Goal: Task Accomplishment & Management: Complete application form

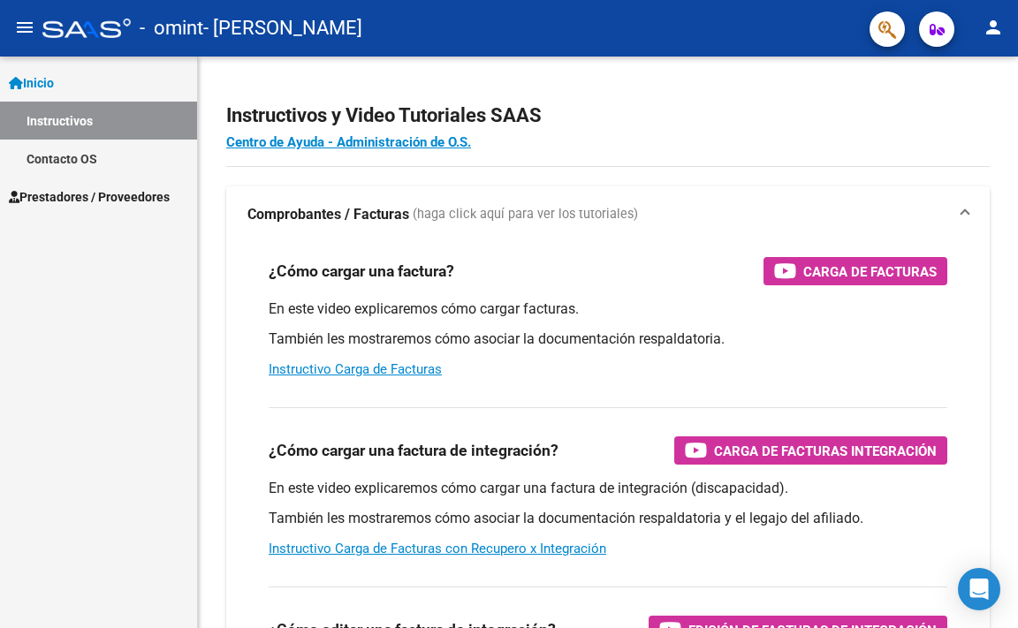
click at [30, 33] on mat-icon "menu" at bounding box center [24, 27] width 21 height 21
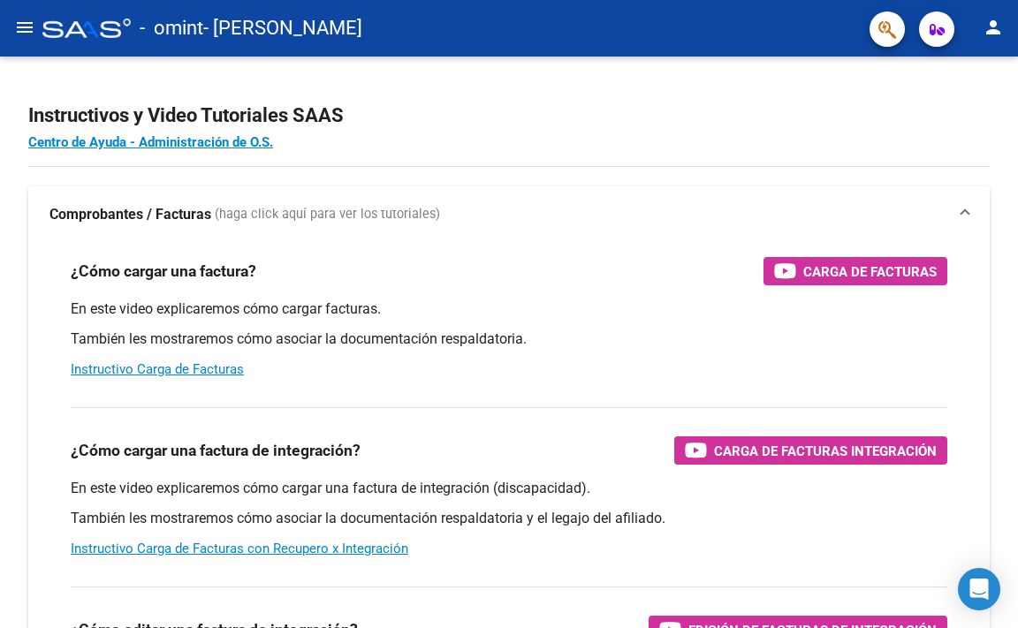
click at [27, 31] on mat-icon "menu" at bounding box center [24, 27] width 21 height 21
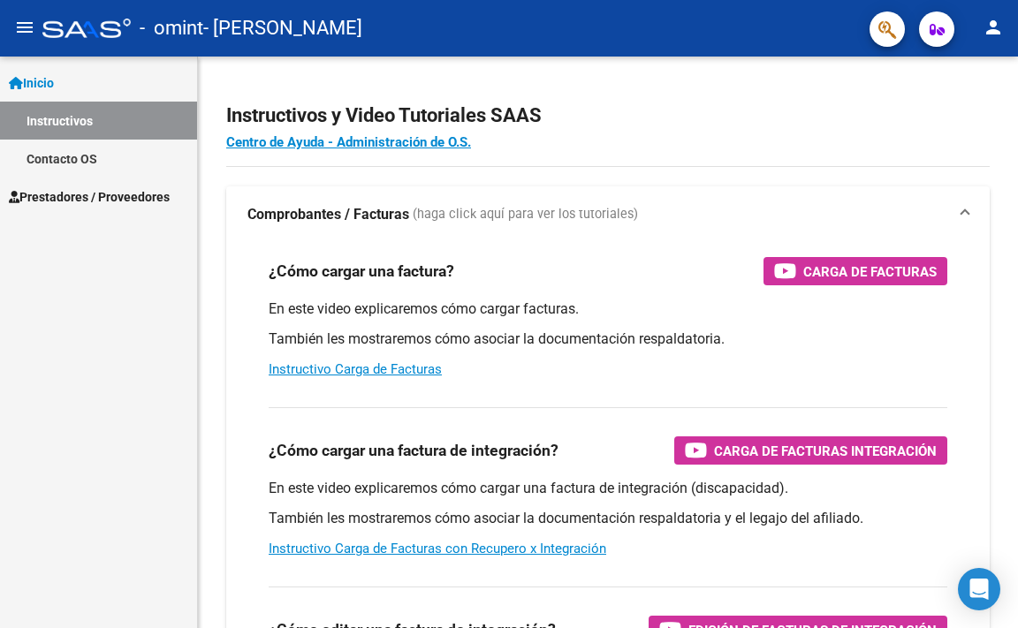
click at [33, 199] on span "Prestadores / Proveedores" at bounding box center [89, 196] width 161 height 19
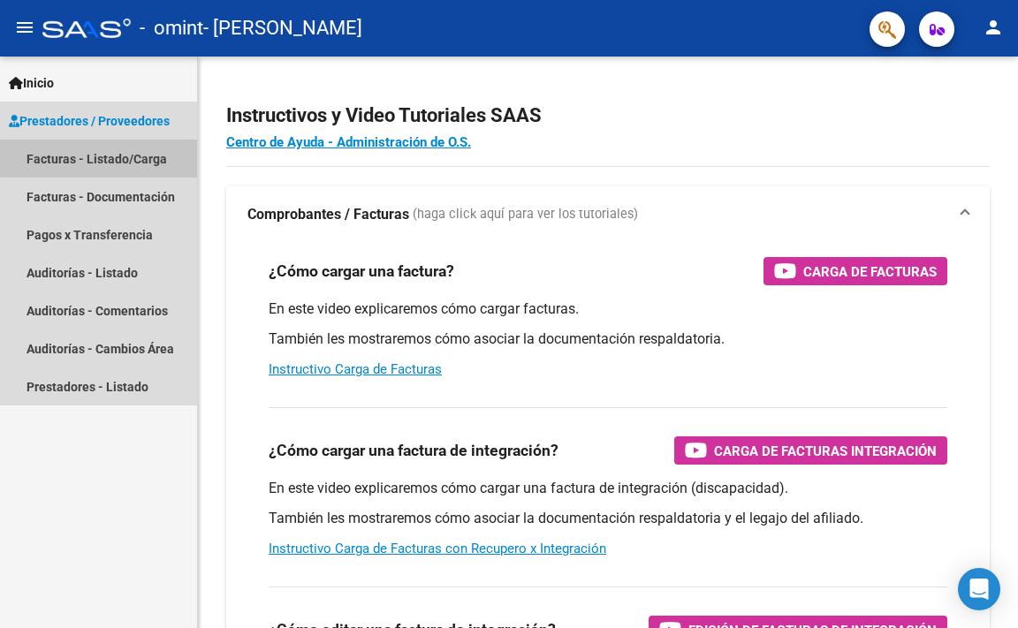
click at [130, 156] on link "Facturas - Listado/Carga" at bounding box center [98, 159] width 197 height 38
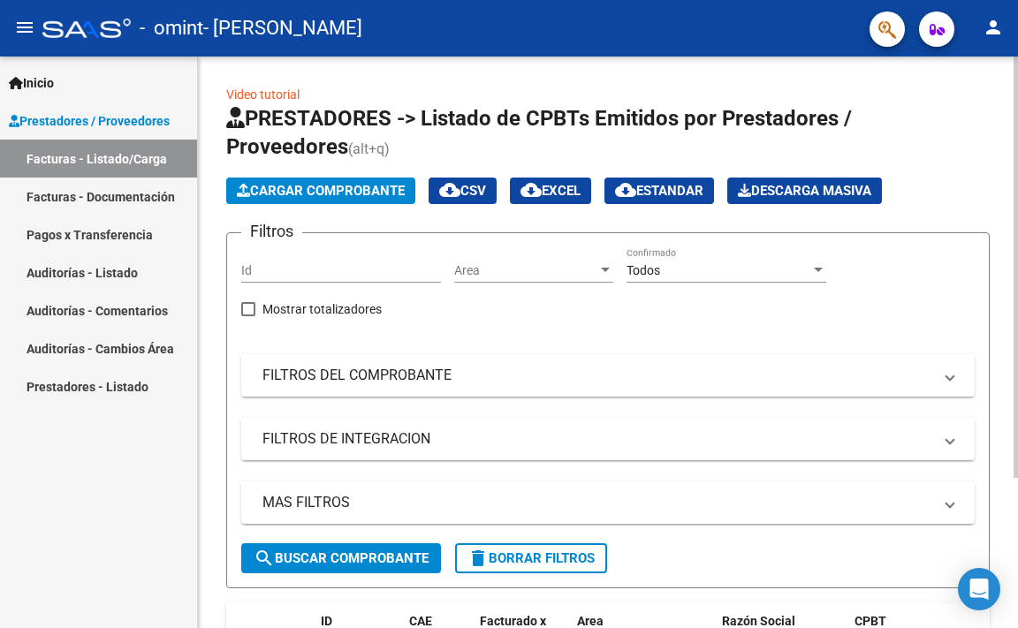
click at [350, 194] on span "Cargar Comprobante" at bounding box center [321, 191] width 168 height 16
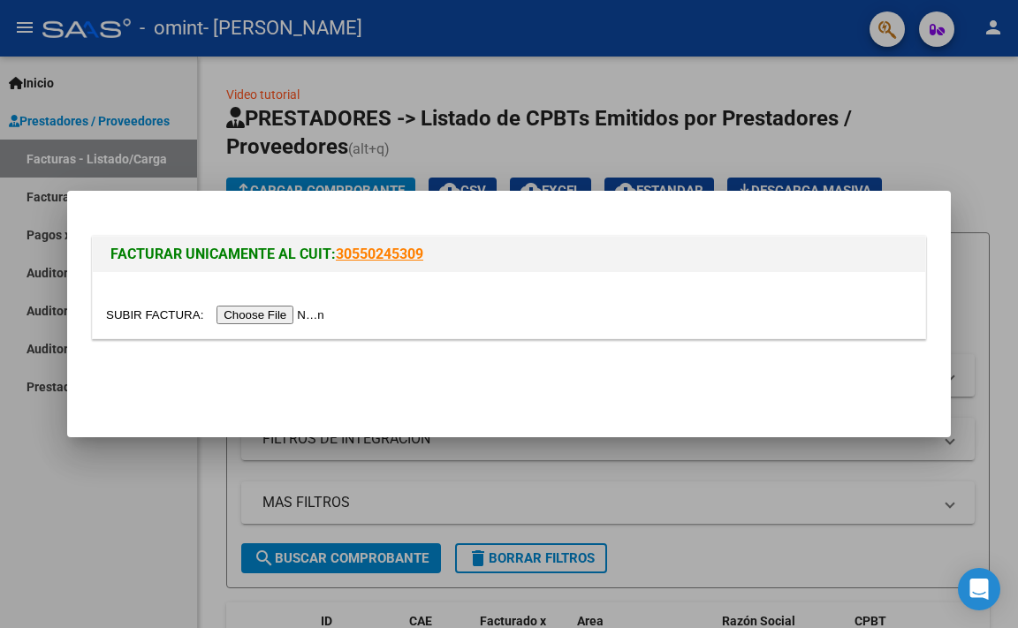
click at [287, 315] on input "file" at bounding box center [218, 315] width 224 height 19
click at [308, 312] on input "file" at bounding box center [218, 315] width 224 height 19
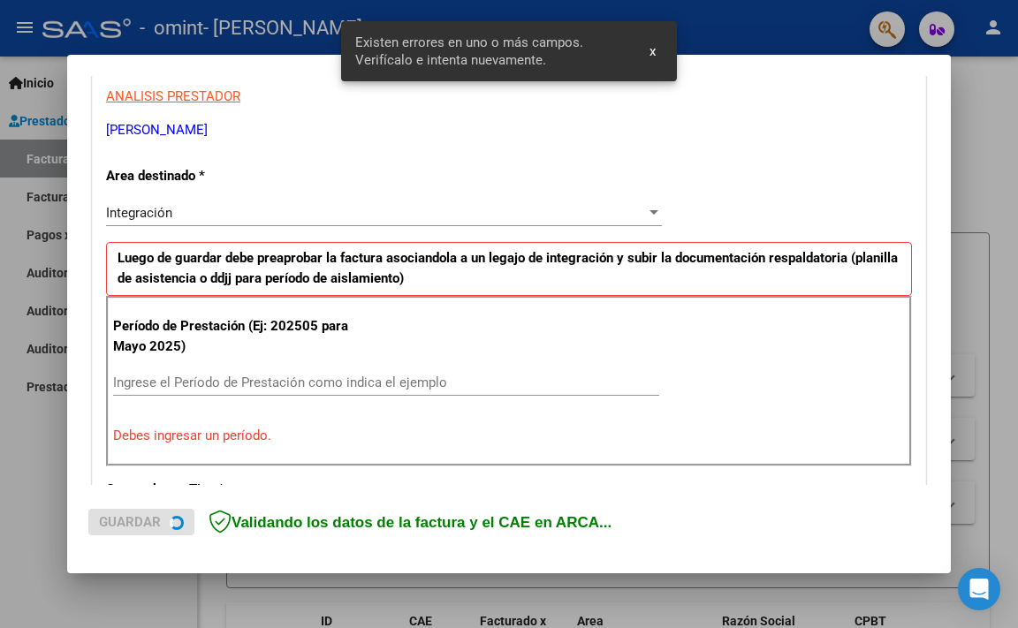
scroll to position [378, 0]
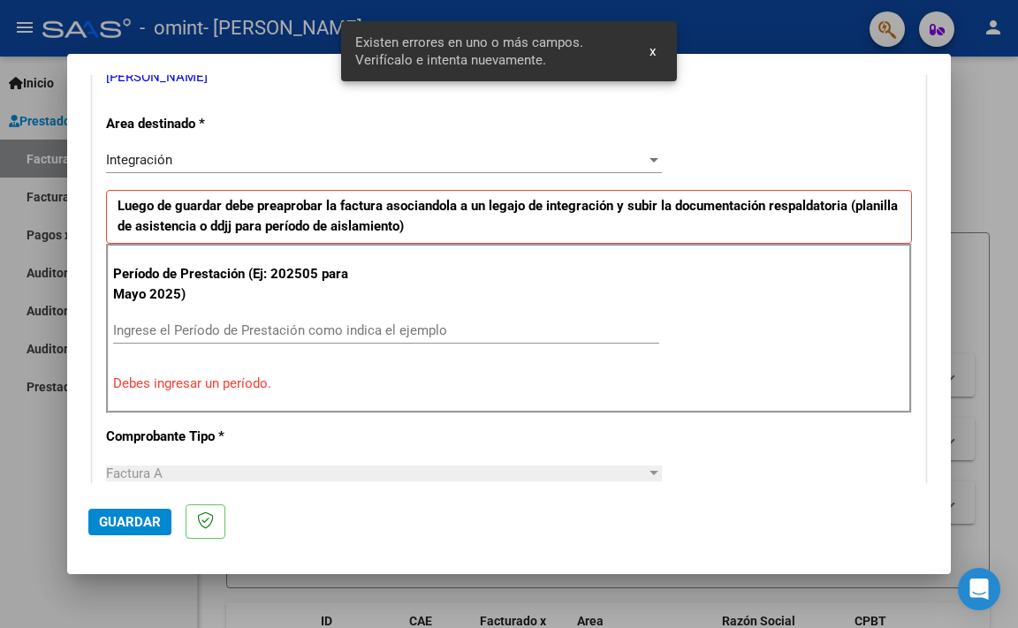
click at [346, 402] on div "Período de Prestación (Ej: 202505 para [DATE]) Ingrese el Período de Prestación…" at bounding box center [509, 329] width 806 height 170
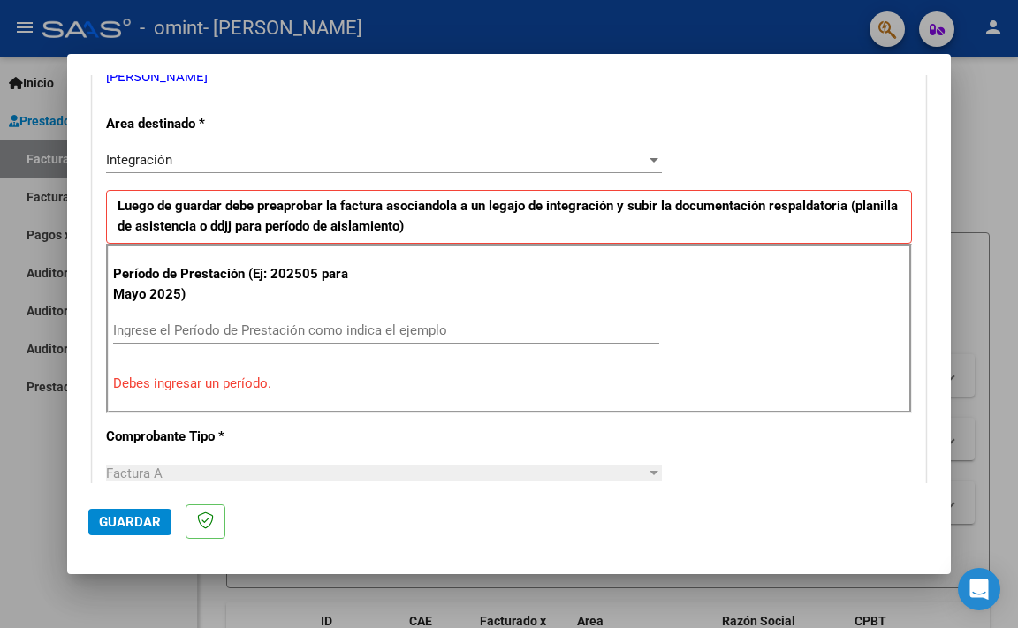
click at [359, 330] on input "Ingrese el Período de Prestación como indica el ejemplo" at bounding box center [386, 331] width 546 height 16
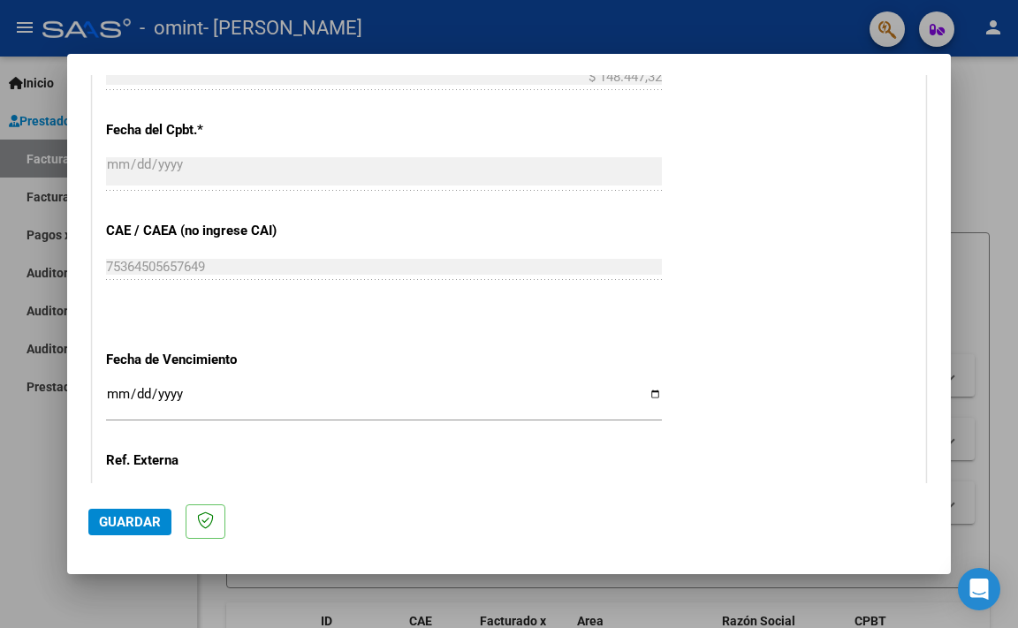
scroll to position [1085, 0]
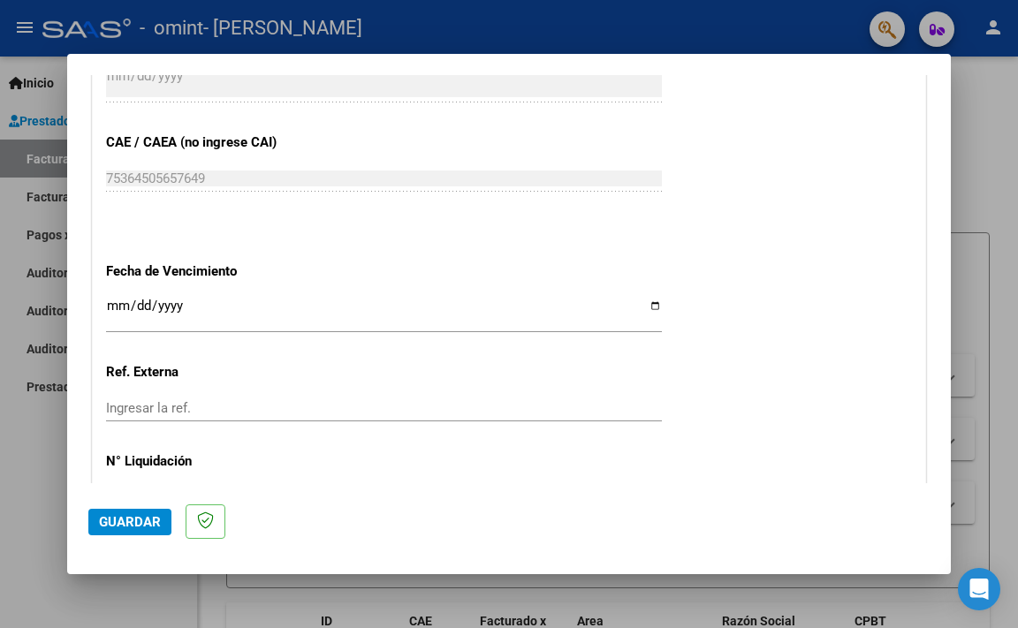
type input "202508"
click at [646, 310] on input "Ingresar la fecha" at bounding box center [384, 313] width 556 height 28
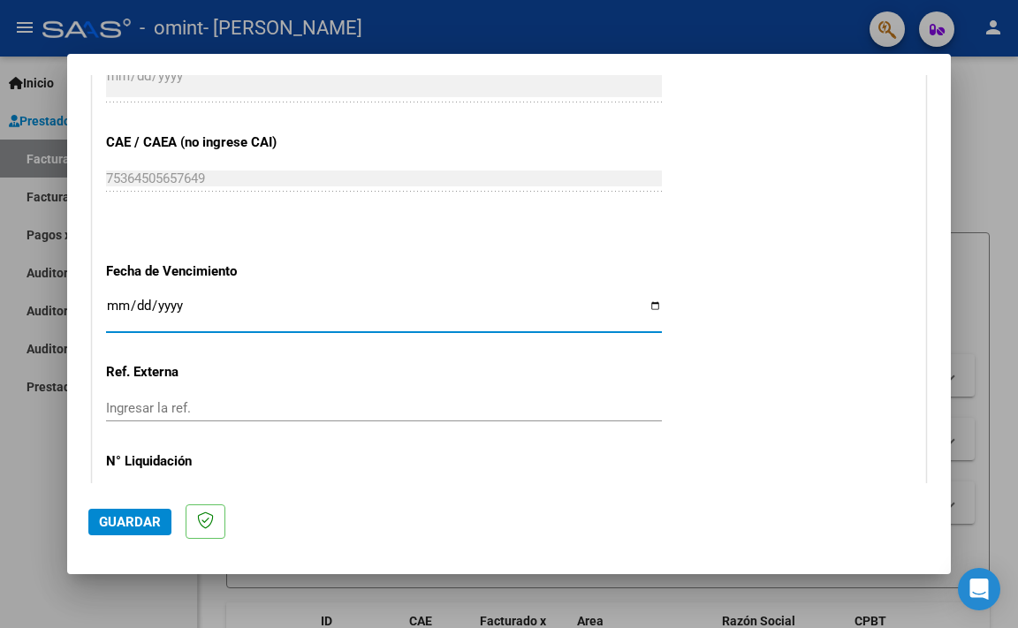
type input "[DATE]"
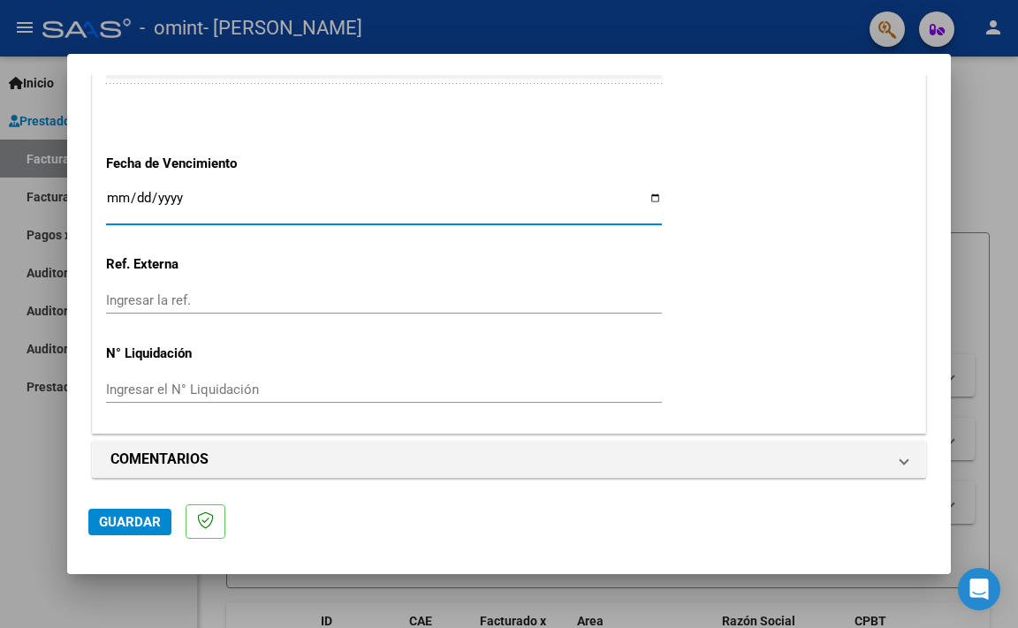
scroll to position [1201, 0]
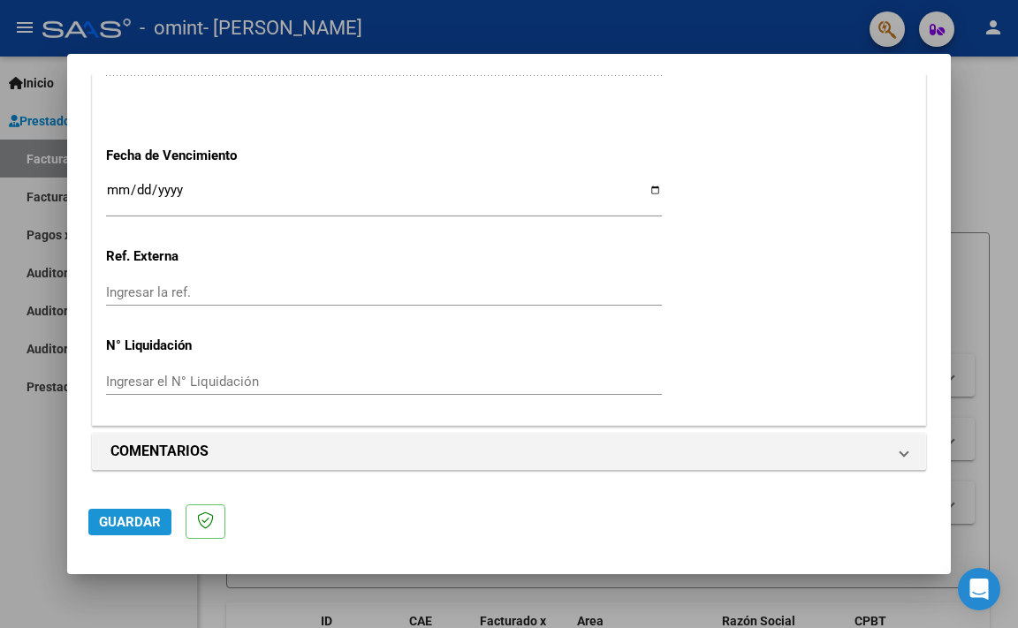
click at [144, 523] on span "Guardar" at bounding box center [130, 522] width 62 height 16
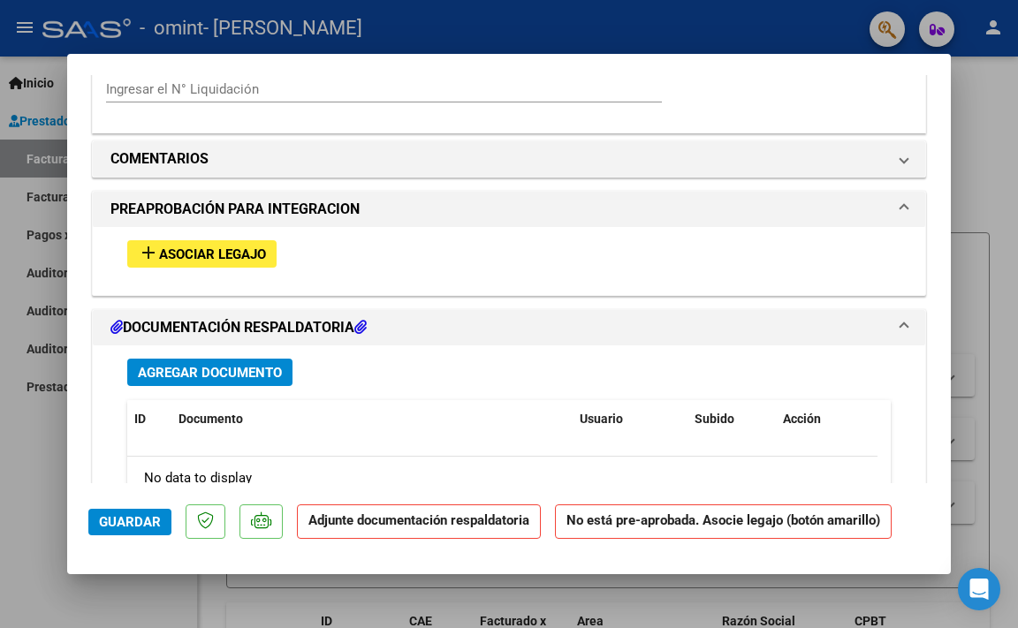
scroll to position [1502, 0]
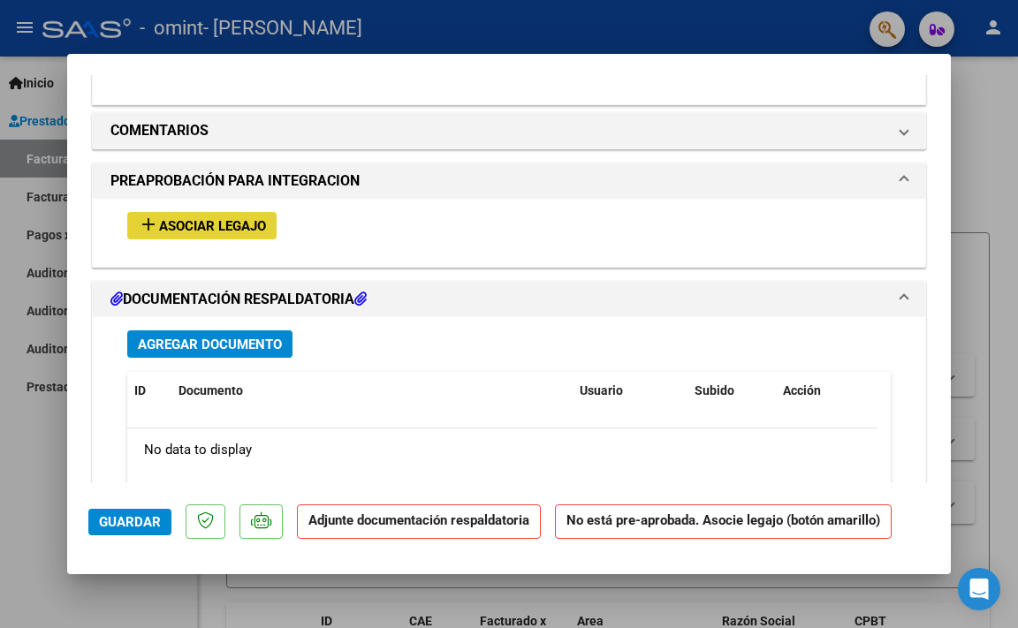
click at [173, 222] on span "Asociar Legajo" at bounding box center [212, 226] width 107 height 16
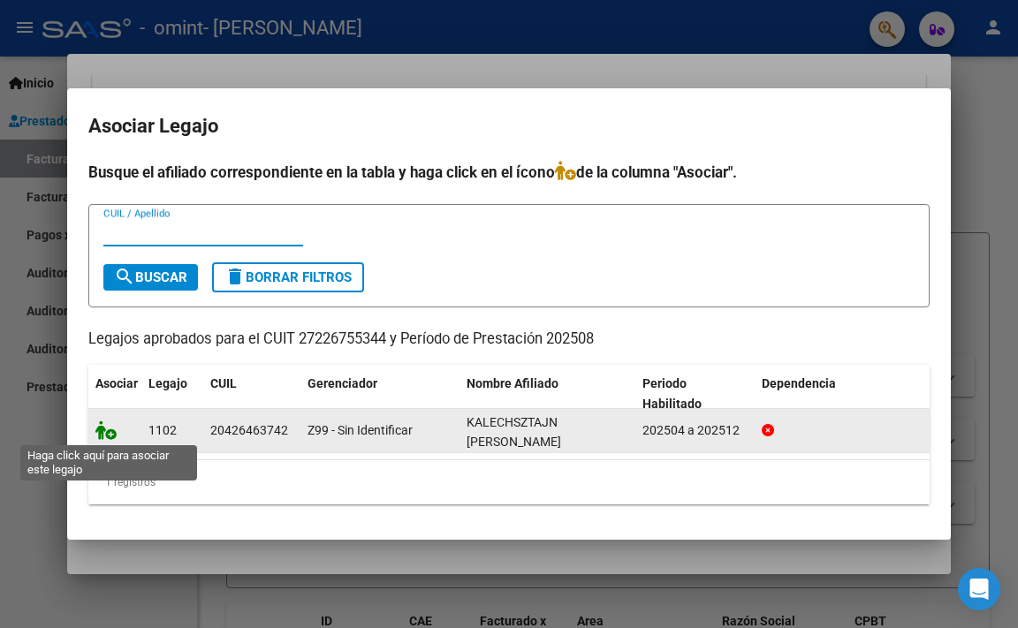
click at [114, 435] on icon at bounding box center [105, 430] width 21 height 19
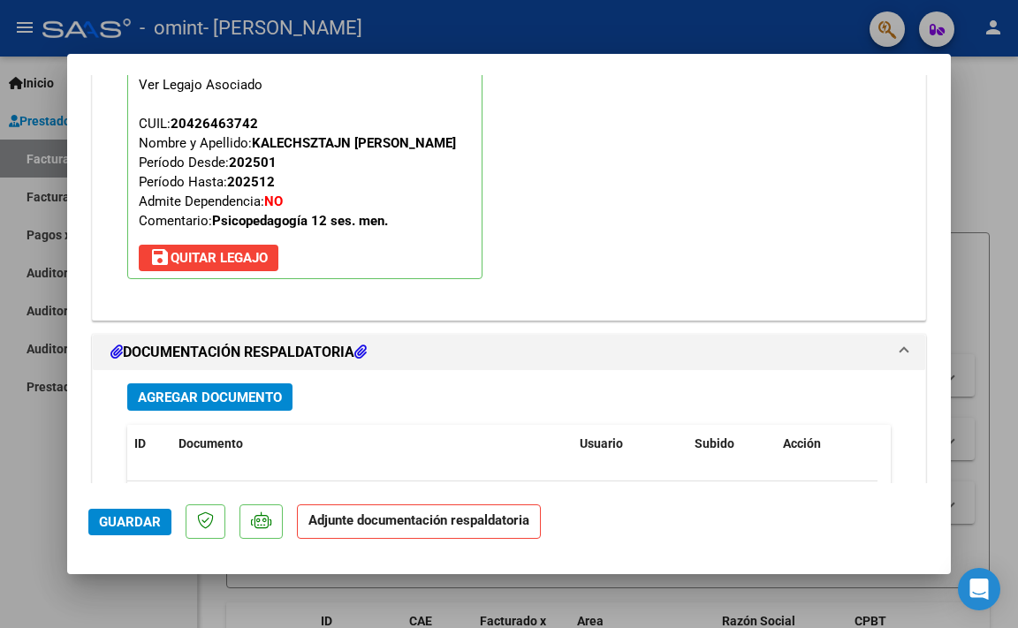
scroll to position [1725, 0]
click at [221, 396] on span "Agregar Documento" at bounding box center [210, 397] width 144 height 16
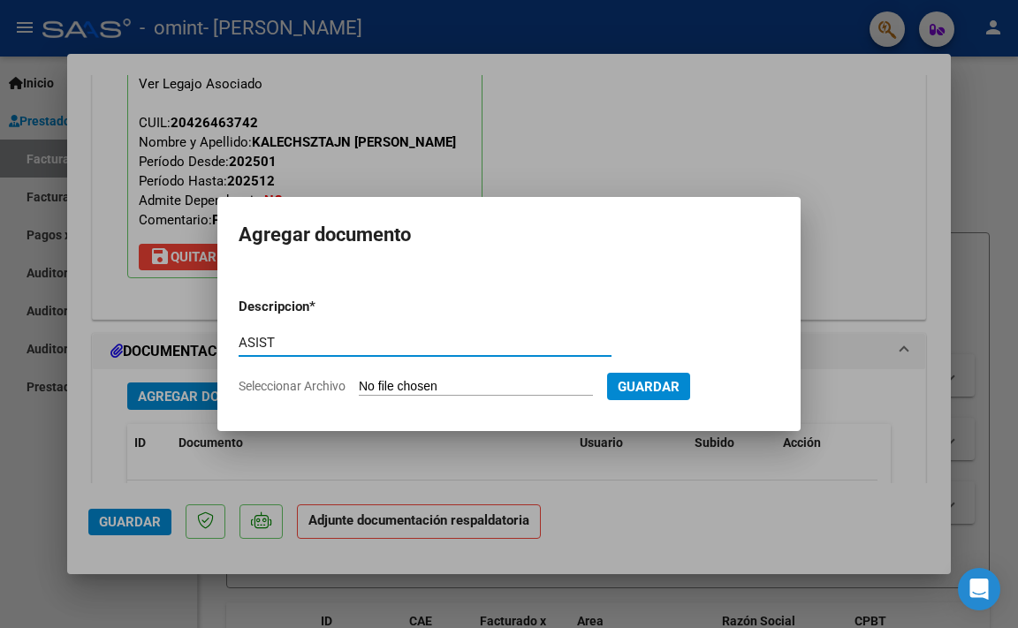
type input "ASIST"
click at [340, 388] on span "Seleccionar Archivo" at bounding box center [292, 386] width 107 height 14
click at [359, 388] on input "Seleccionar Archivo" at bounding box center [476, 387] width 234 height 17
type input "C:\fakepath\ASIST [PERSON_NAME].pdf"
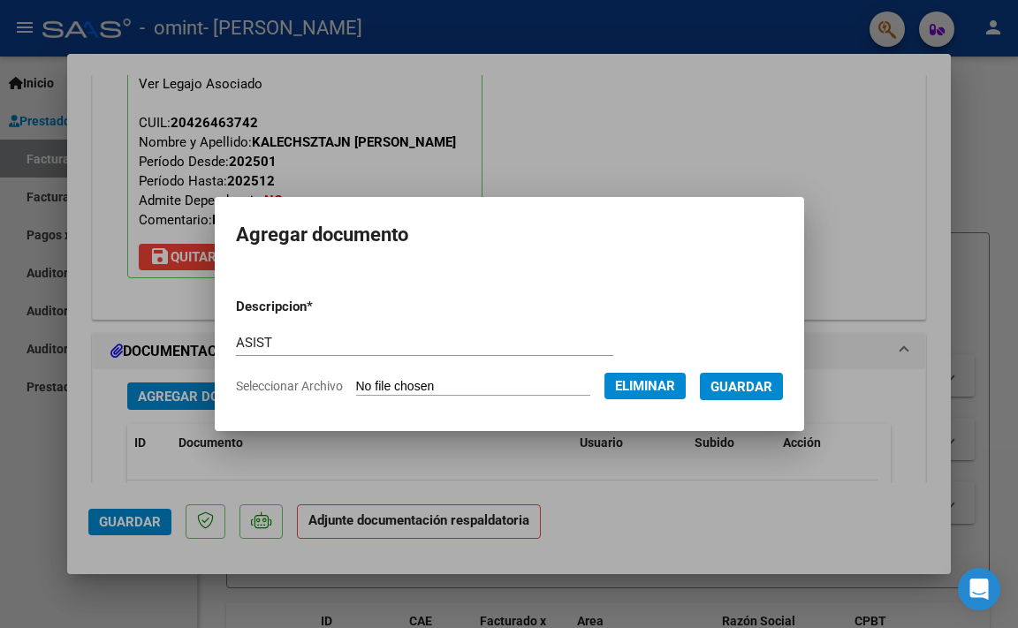
click at [754, 375] on button "Guardar" at bounding box center [741, 386] width 83 height 27
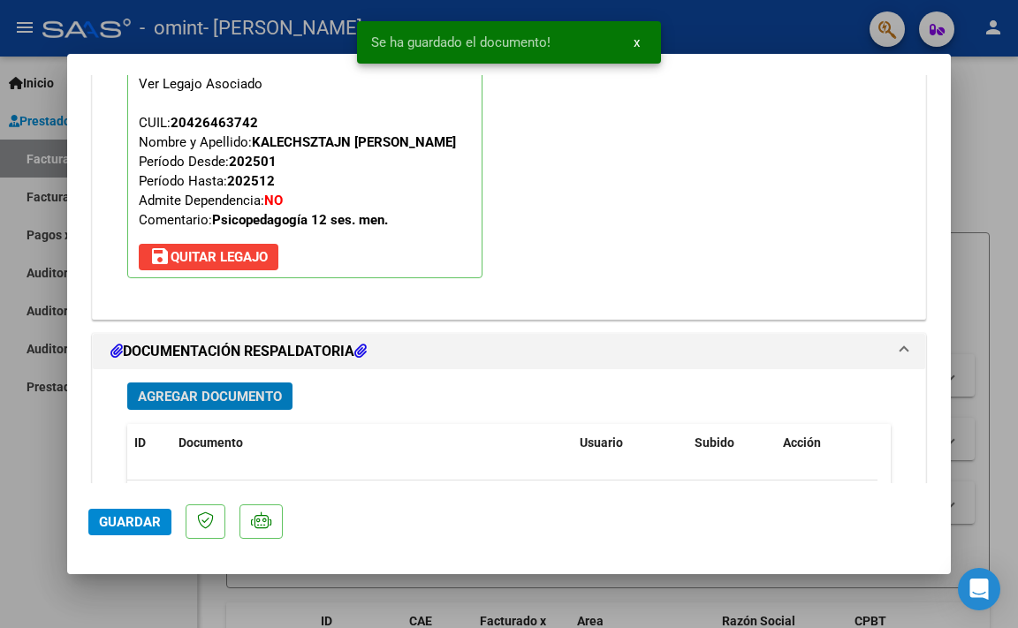
click at [118, 525] on span "Guardar" at bounding box center [130, 522] width 62 height 16
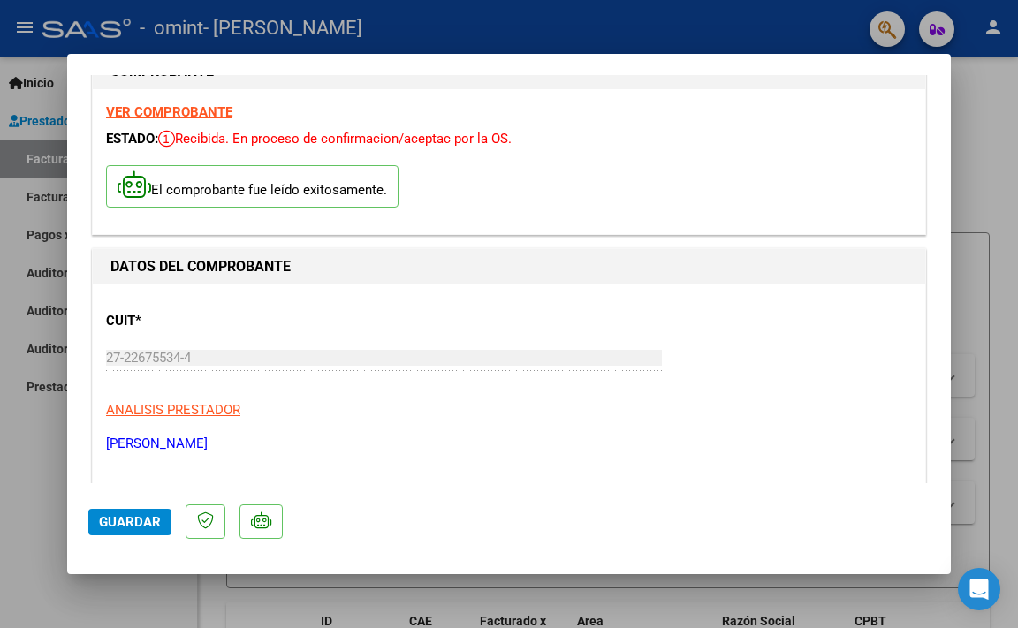
scroll to position [0, 0]
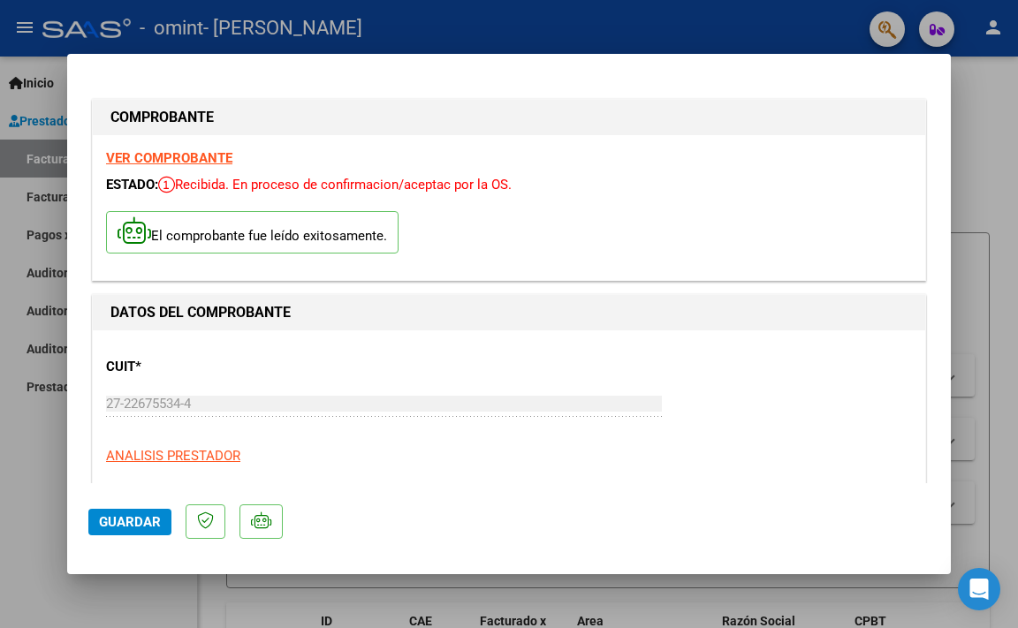
click at [48, 104] on div at bounding box center [509, 314] width 1018 height 628
type input "$ 0,00"
